Goal: Task Accomplishment & Management: Use online tool/utility

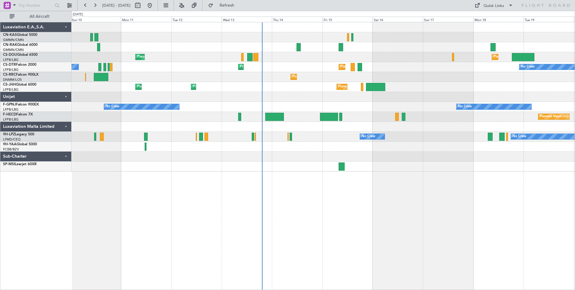
click at [384, 189] on div "Planned Maint [GEOGRAPHIC_DATA] ([GEOGRAPHIC_DATA]) Planned Maint [GEOGRAPHIC_D…" at bounding box center [324, 156] width 504 height 268
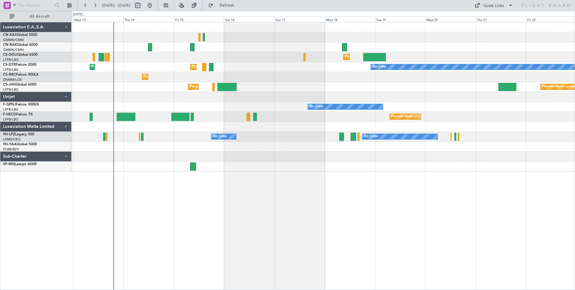
click at [266, 173] on div "Planned Maint [GEOGRAPHIC_DATA] ([GEOGRAPHIC_DATA]) Planned Maint [GEOGRAPHIC_D…" at bounding box center [324, 156] width 504 height 268
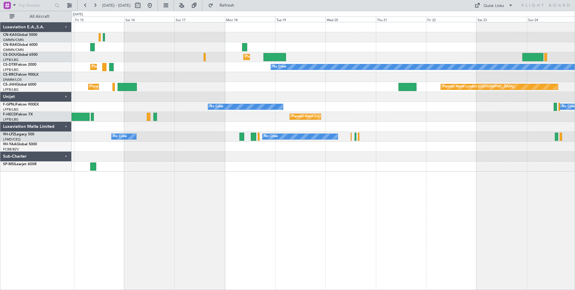
click at [358, 101] on div at bounding box center [323, 97] width 503 height 10
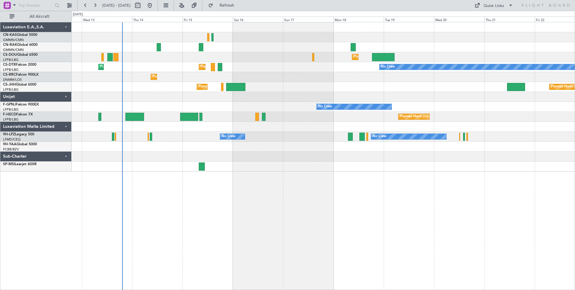
click at [547, 257] on div "Planned Maint [GEOGRAPHIC_DATA] ([GEOGRAPHIC_DATA]) Planned Maint [GEOGRAPHIC_D…" at bounding box center [324, 156] width 504 height 268
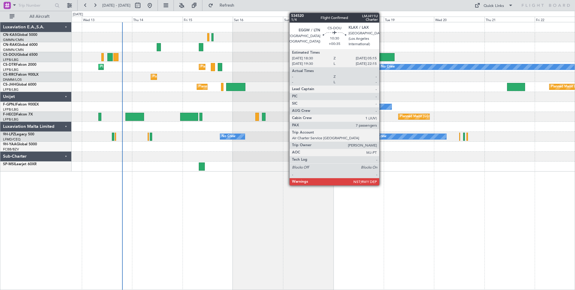
click at [382, 60] on div at bounding box center [383, 57] width 23 height 8
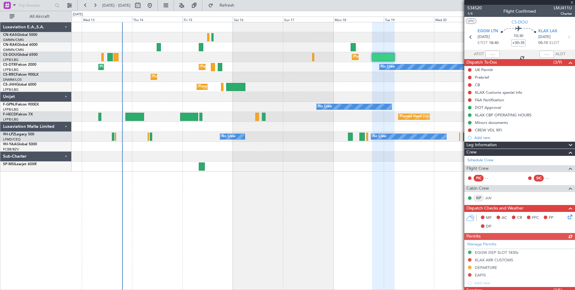
scroll to position [206, 0]
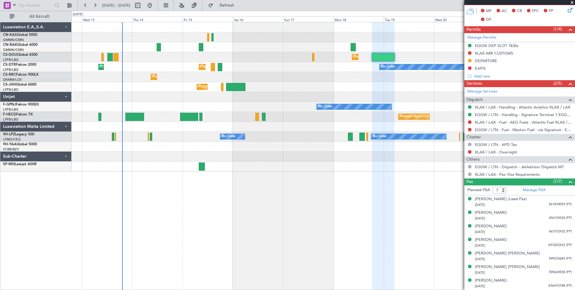
click at [571, 2] on span at bounding box center [572, 2] width 6 height 5
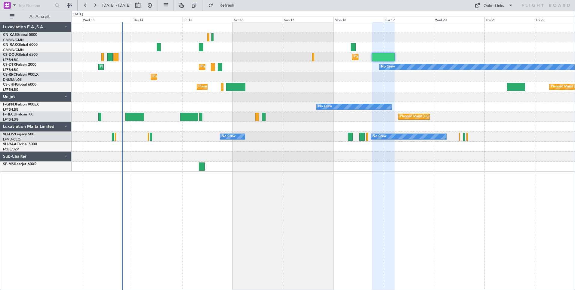
type input "0"
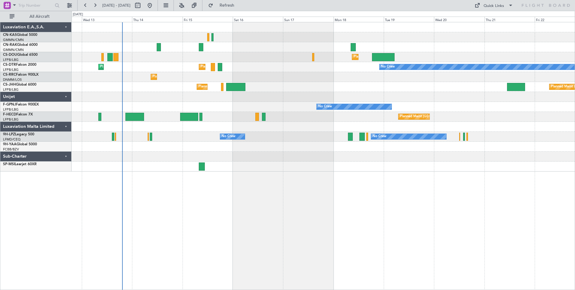
scroll to position [0, 0]
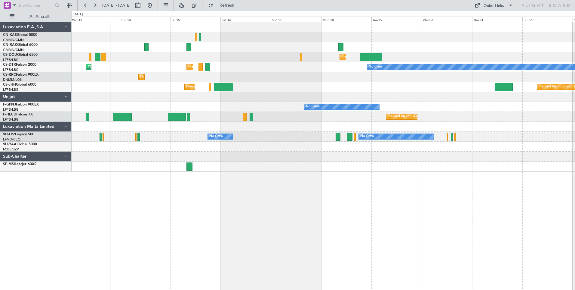
click at [393, 249] on div "Planned Maint [GEOGRAPHIC_DATA] ([GEOGRAPHIC_DATA]) Planned Maint [GEOGRAPHIC_D…" at bounding box center [324, 156] width 504 height 268
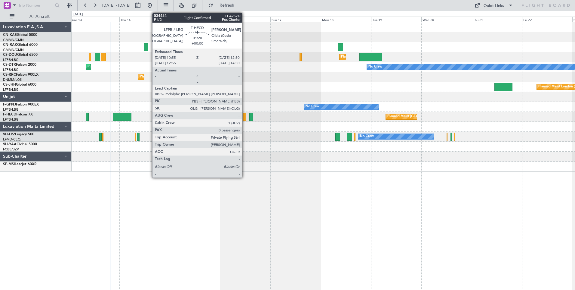
click at [245, 119] on div at bounding box center [245, 117] width 4 height 8
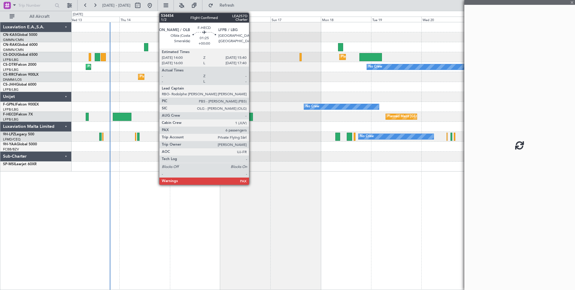
click at [252, 118] on div at bounding box center [251, 117] width 4 height 8
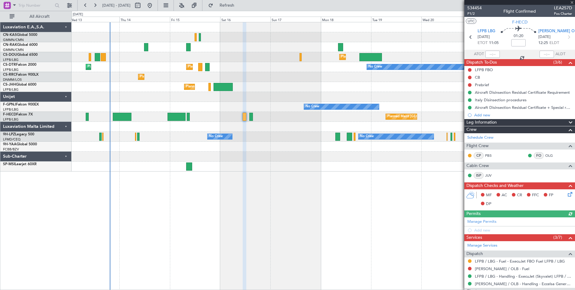
click at [252, 118] on div at bounding box center [251, 117] width 4 height 8
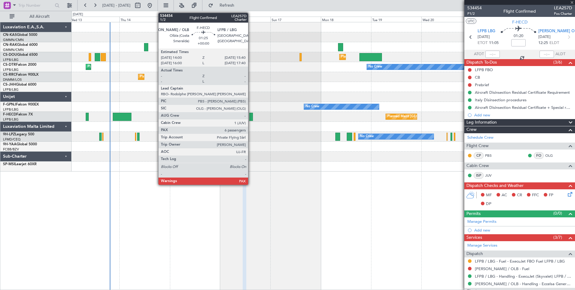
click at [251, 119] on div at bounding box center [251, 117] width 4 height 8
type input "6"
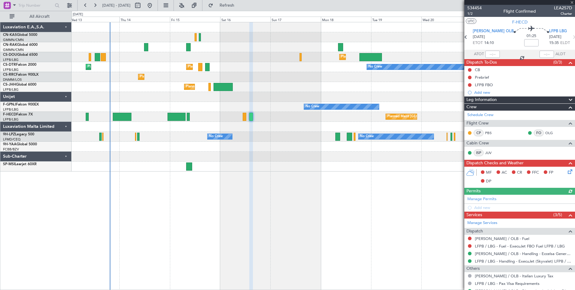
scroll to position [29, 0]
